Goal: Task Accomplishment & Management: Manage account settings

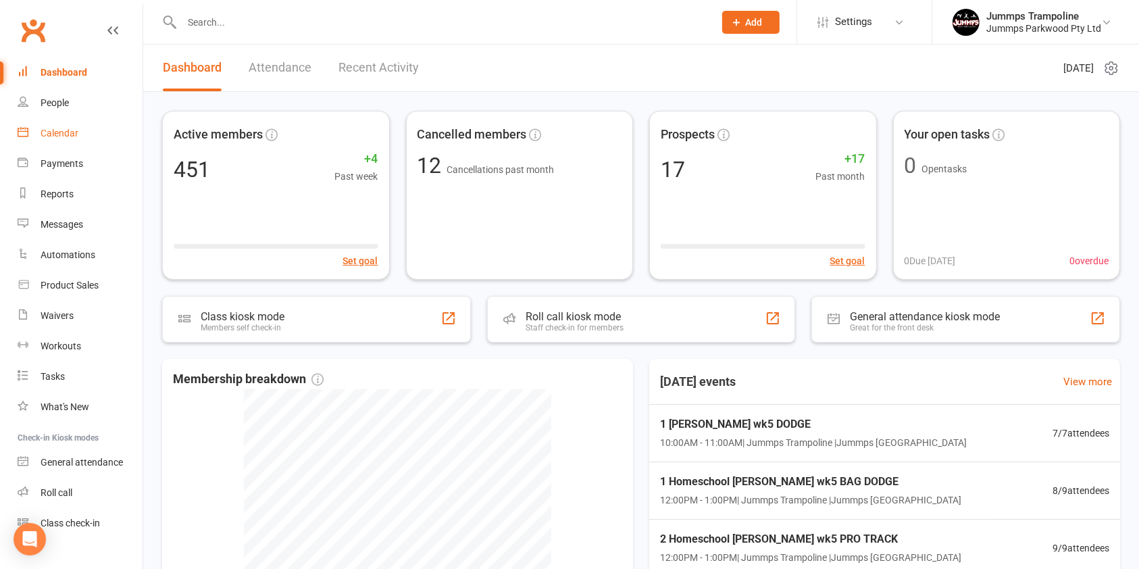
click at [78, 146] on link "Calendar" at bounding box center [80, 133] width 125 height 30
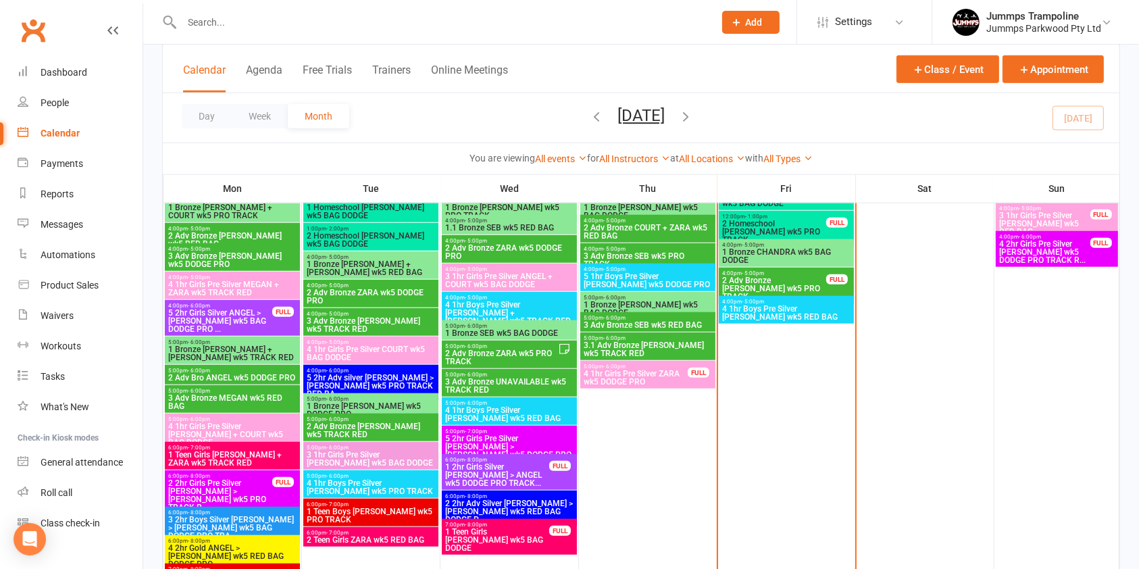
scroll to position [1016, 0]
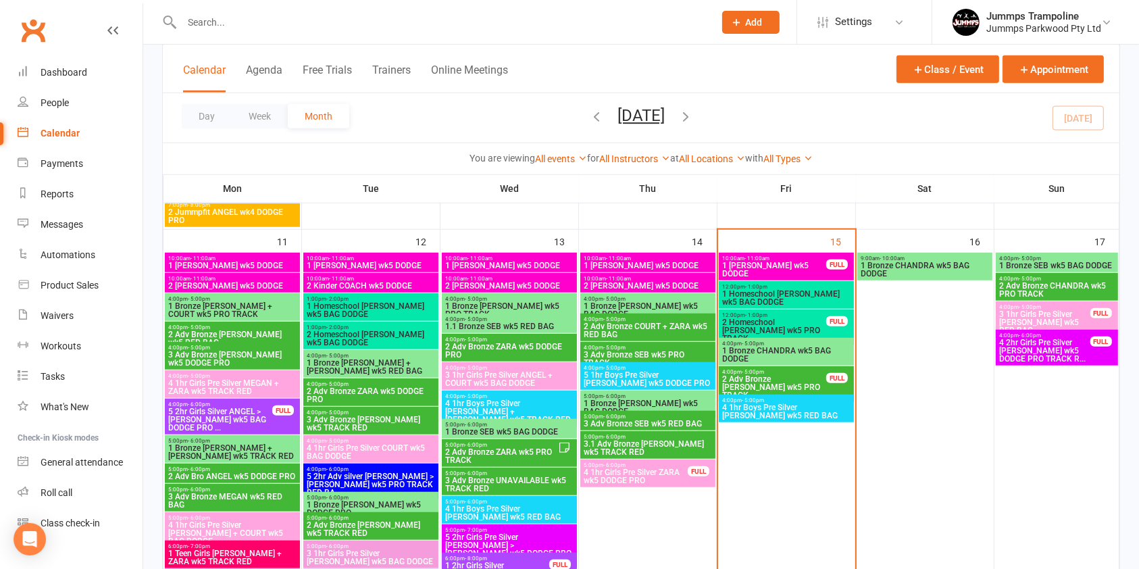
click at [782, 321] on span "2 Homeschool [PERSON_NAME] wk5 PRO TRACK" at bounding box center [773, 330] width 105 height 24
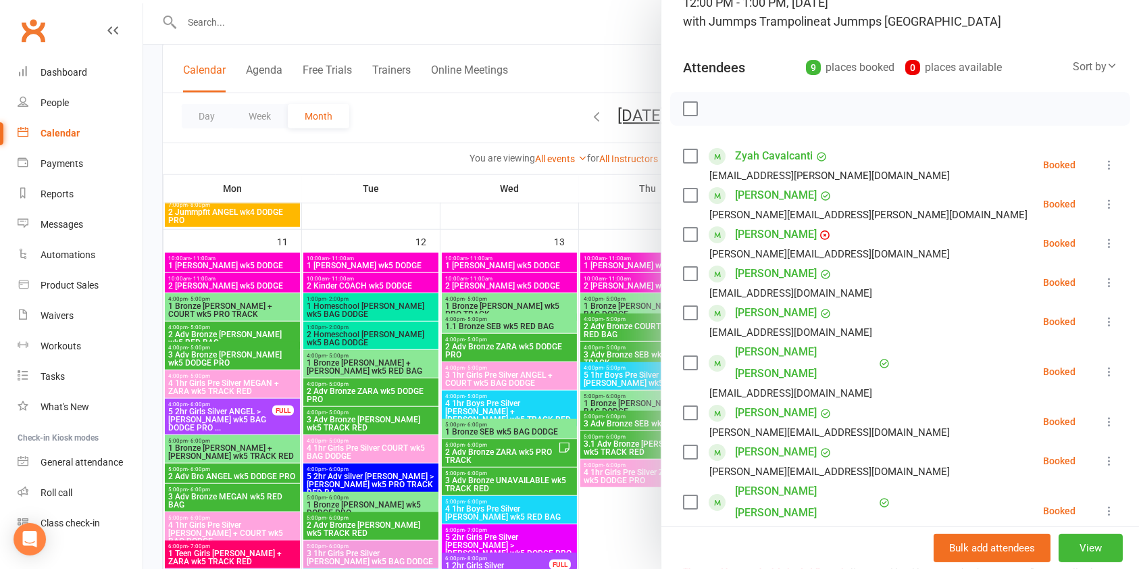
scroll to position [107, 0]
click at [565, 200] on div at bounding box center [640, 284] width 995 height 569
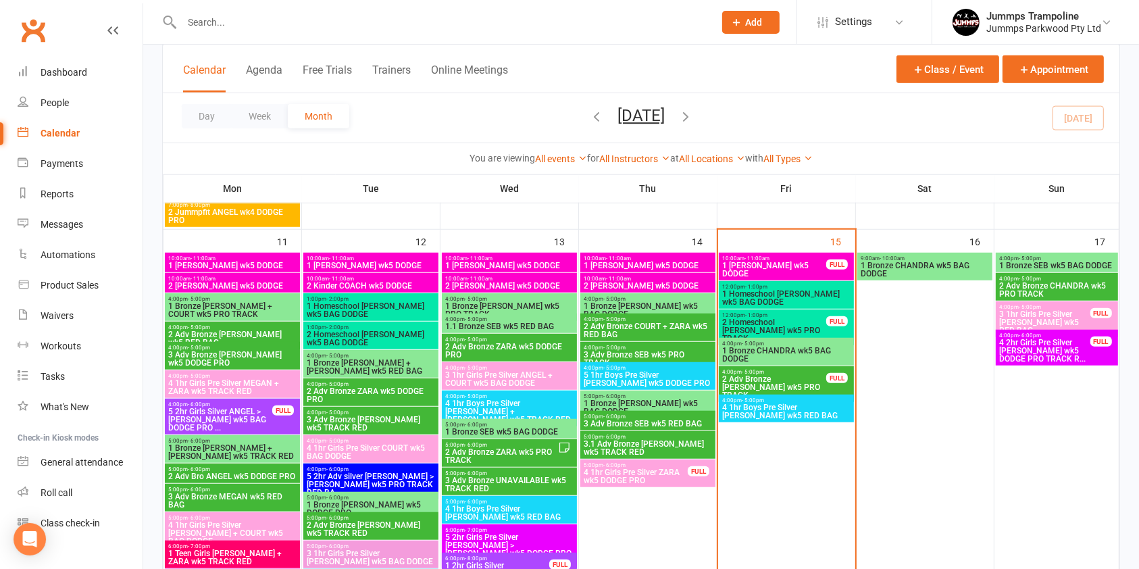
click at [788, 290] on span "1 Homeschool [PERSON_NAME] wk5 BAG DODGE" at bounding box center [786, 298] width 130 height 16
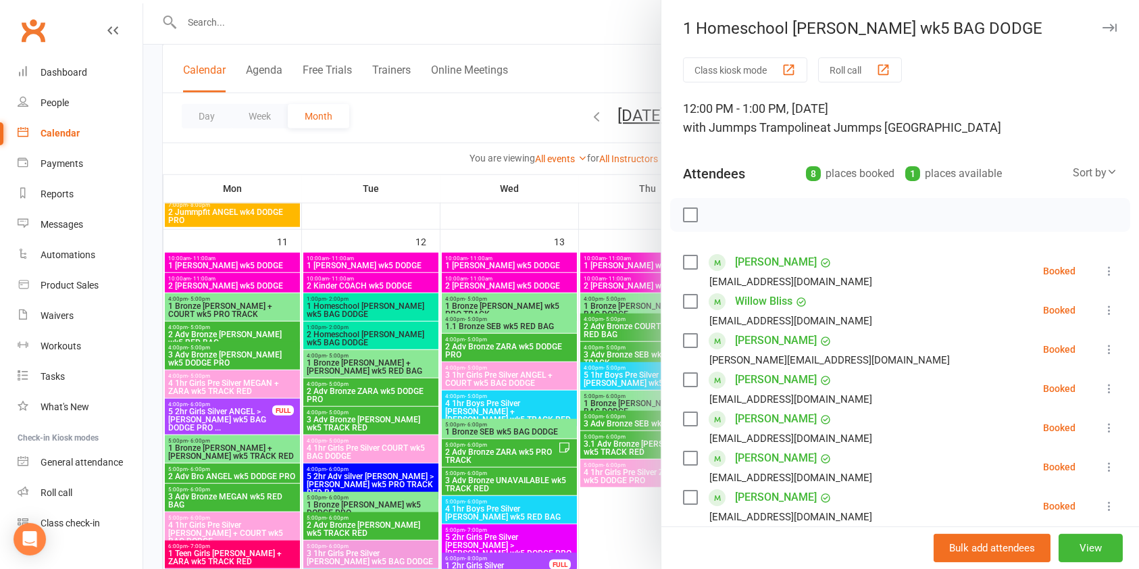
click at [688, 263] on label at bounding box center [690, 262] width 14 height 14
click at [674, 291] on div "Class kiosk mode Roll call 12:00 PM - 1:00 PM, [DATE] with Jummps Trampoline at…" at bounding box center [899, 432] width 477 height 750
click at [683, 296] on label at bounding box center [690, 301] width 14 height 14
click at [1102, 274] on icon at bounding box center [1109, 271] width 14 height 14
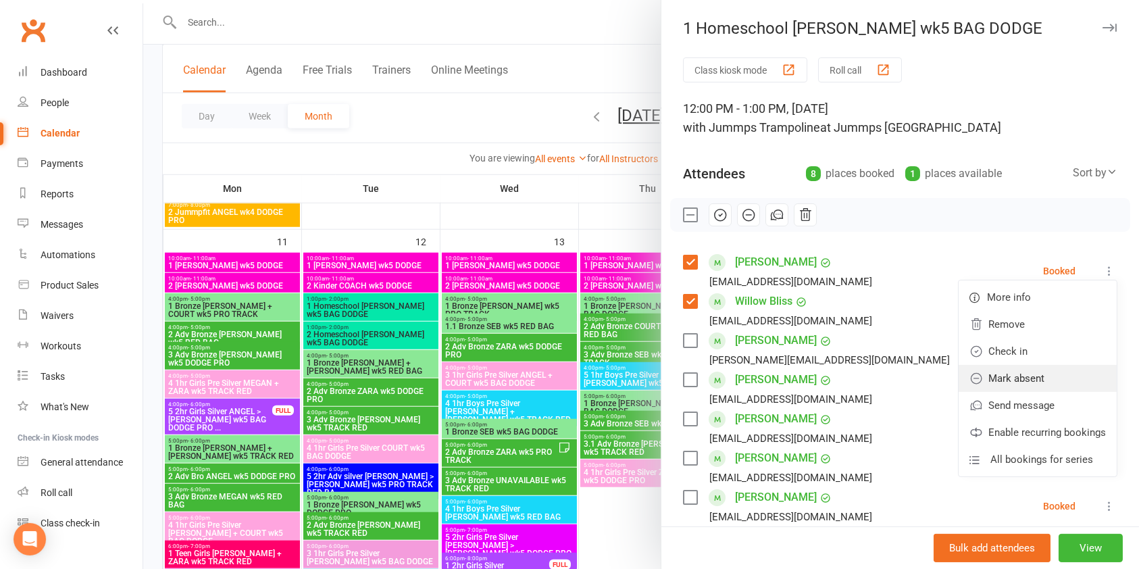
click at [1017, 374] on link "Mark absent" at bounding box center [1037, 378] width 158 height 27
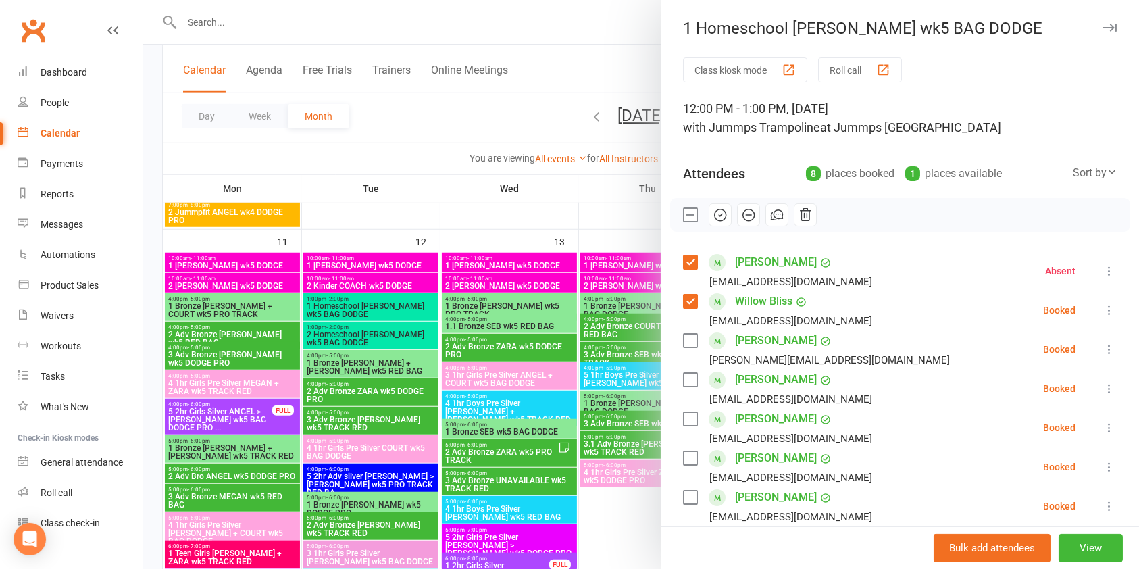
click at [1102, 308] on icon at bounding box center [1109, 310] width 14 height 14
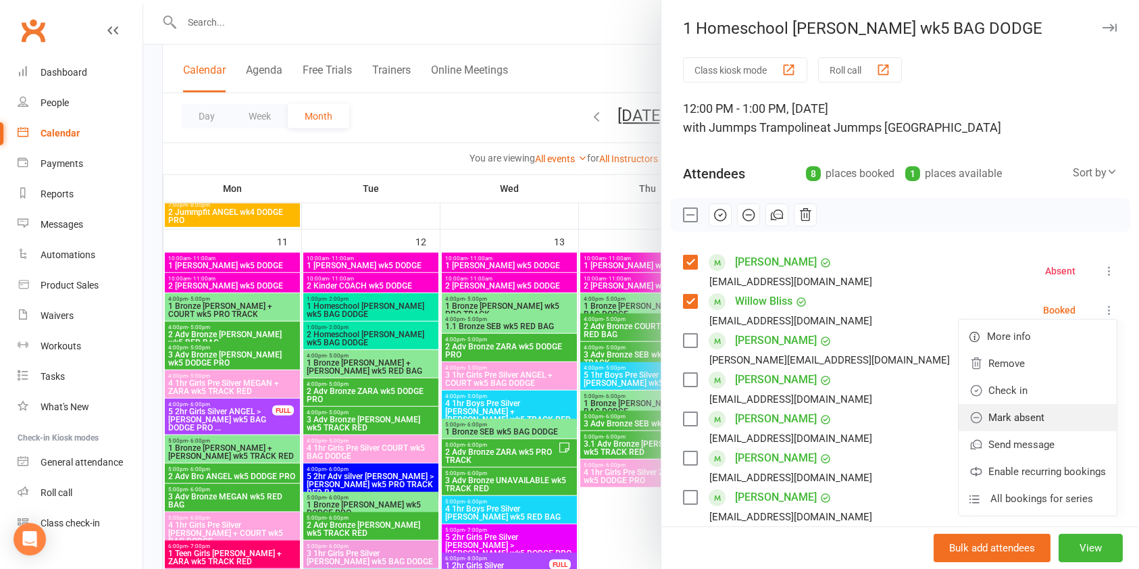
click at [1029, 419] on link "Mark absent" at bounding box center [1037, 417] width 158 height 27
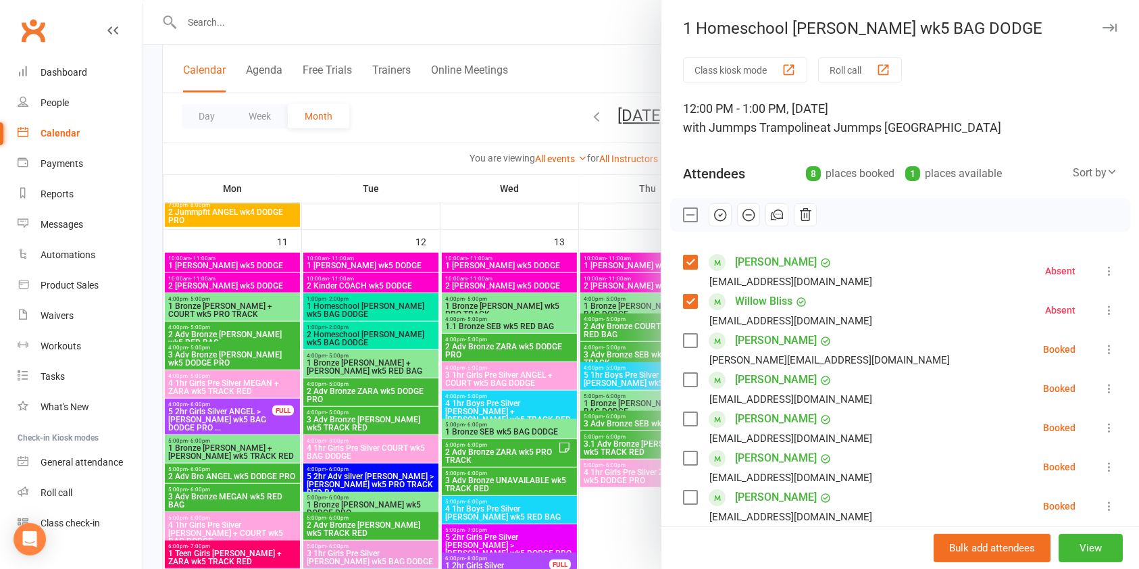
click at [1018, 84] on div "Class kiosk mode Roll call 12:00 PM - 1:00 PM, [DATE] with Jummps Trampoline at…" at bounding box center [899, 432] width 477 height 750
click at [1102, 24] on icon "button" at bounding box center [1109, 28] width 14 height 8
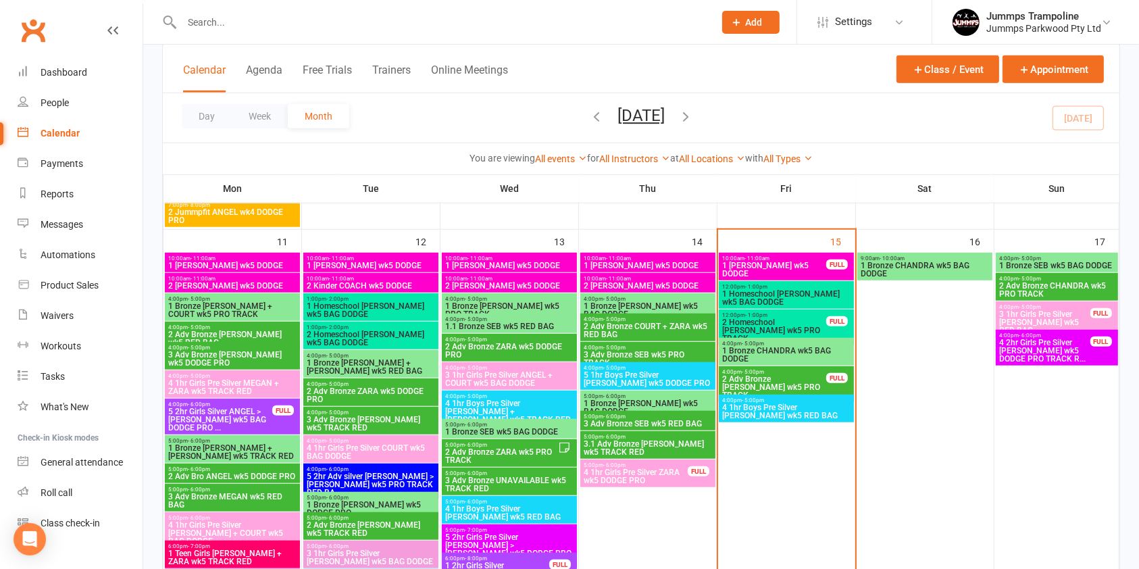
click at [827, 78] on div "Calendar Agenda Free Trials Trainers Online Meetings Class / Event Appointment" at bounding box center [641, 69] width 956 height 49
